Goal: Find specific page/section: Find specific page/section

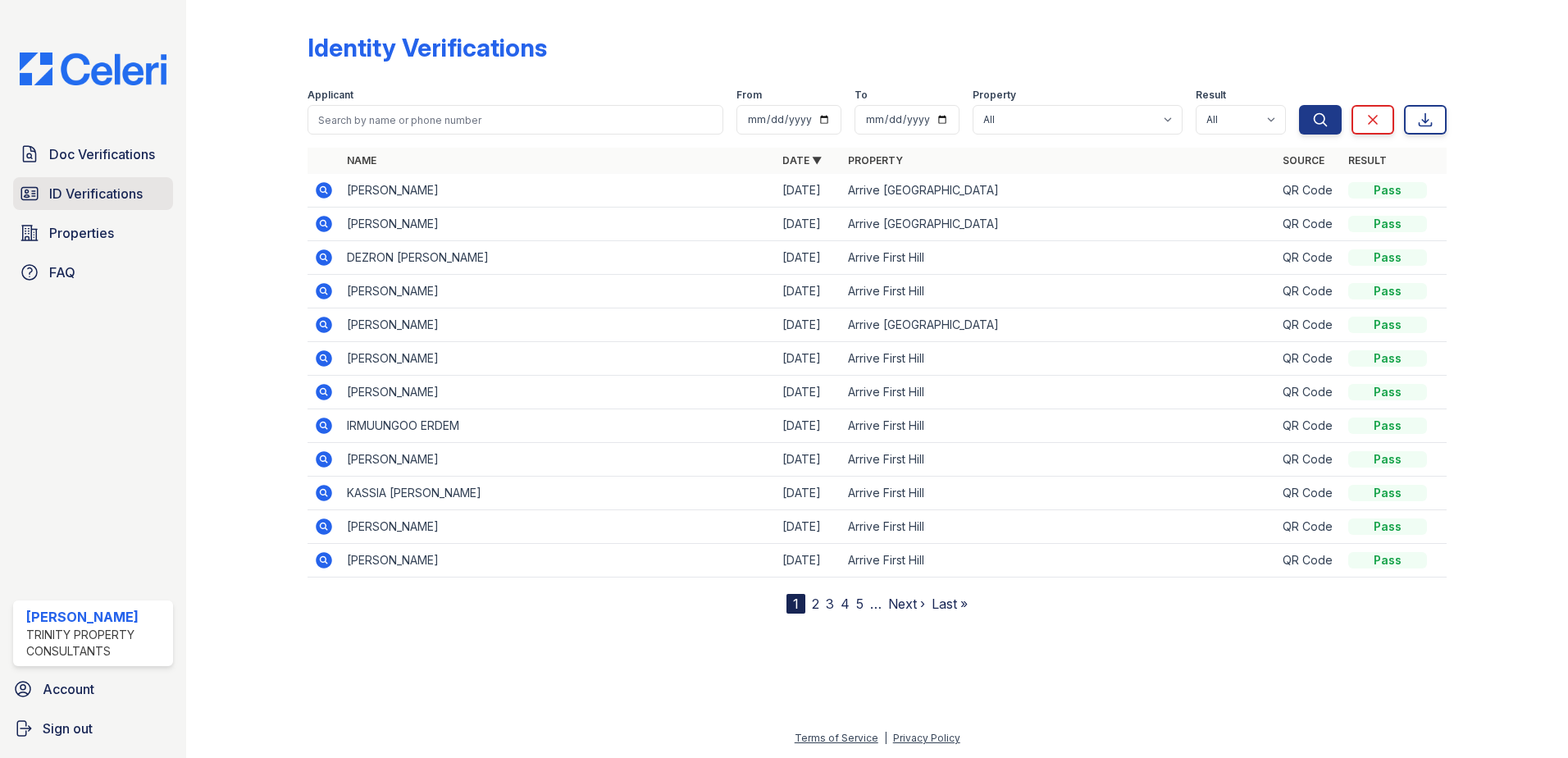
click at [80, 191] on span "ID Verifications" at bounding box center [96, 194] width 94 height 19
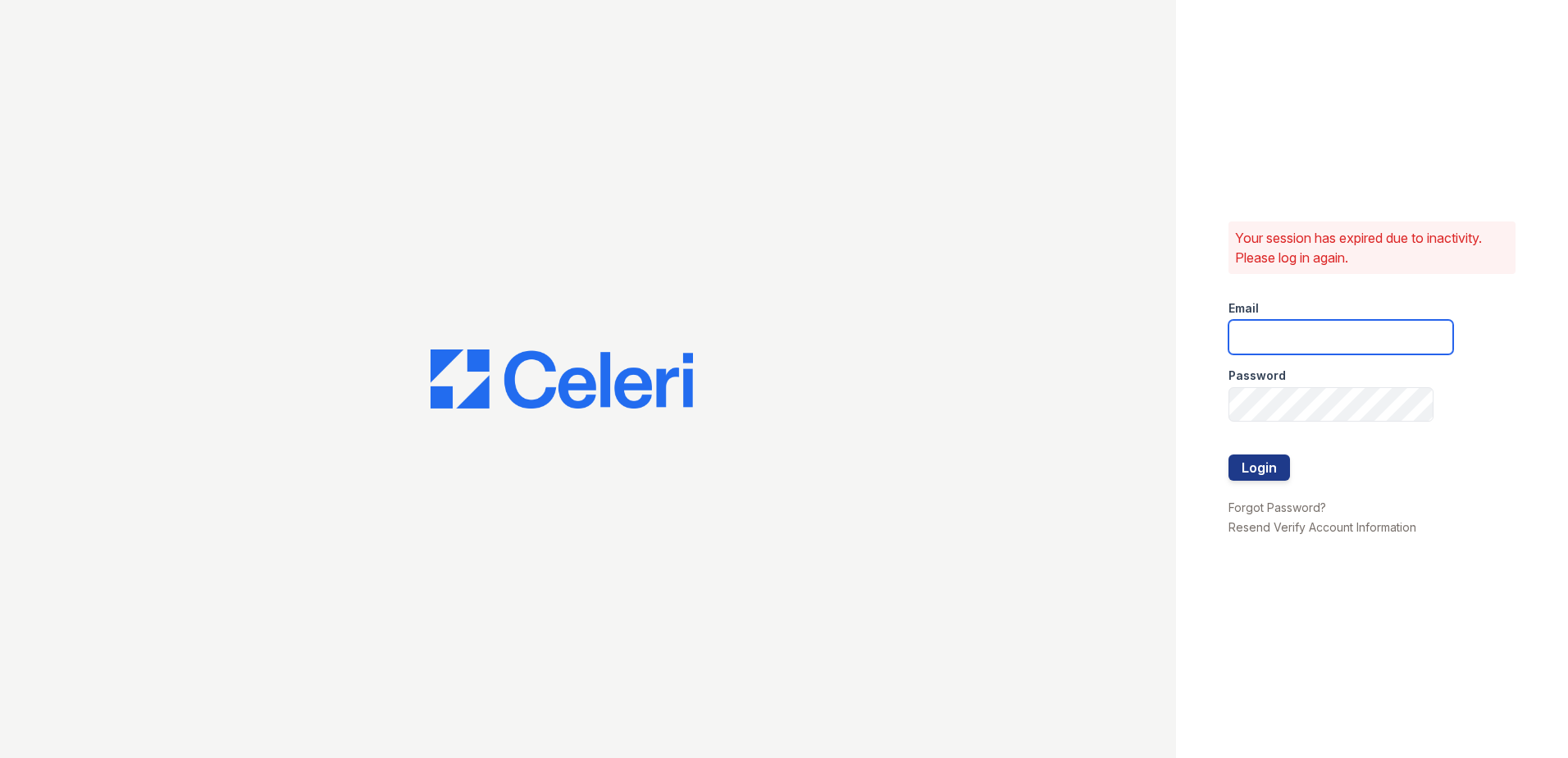
click at [1329, 347] on input "email" at bounding box center [1341, 337] width 225 height 34
type input "danielle.sutton@trinity-pm.com"
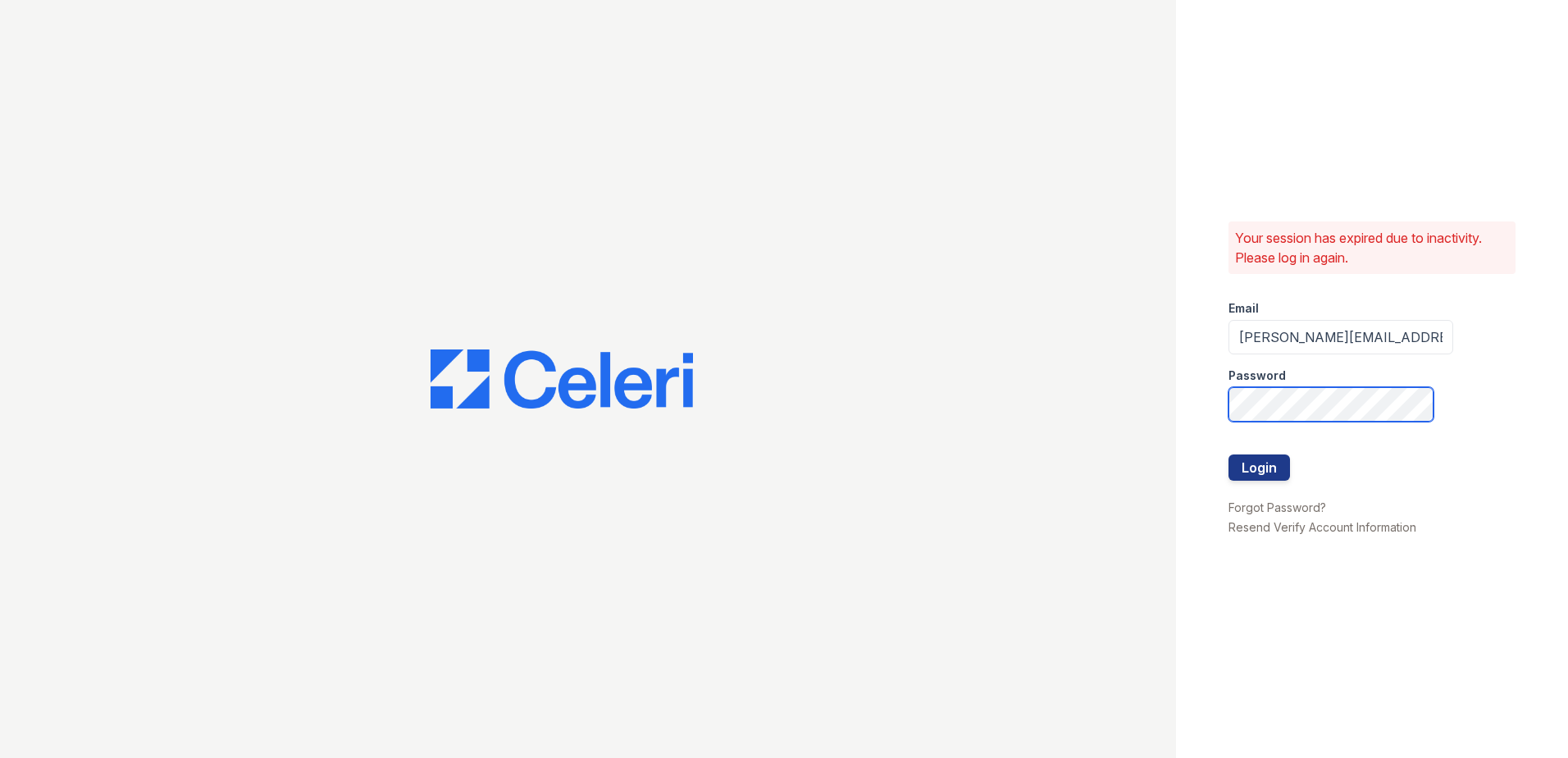
click at [1228, 455] on button "Login" at bounding box center [1259, 468] width 62 height 27
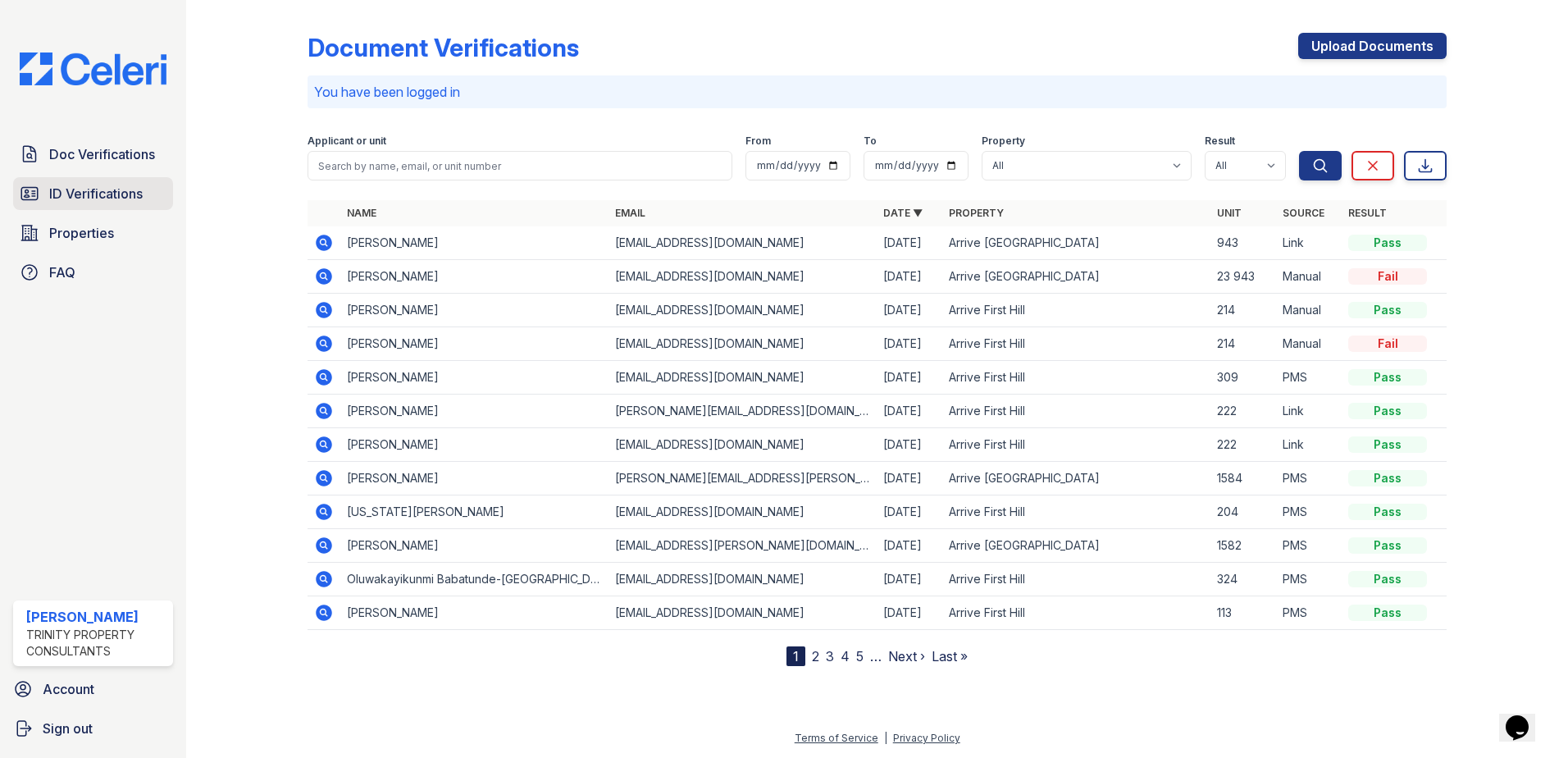
click at [67, 196] on span "ID Verifications" at bounding box center [96, 194] width 94 height 19
